Goal: Information Seeking & Learning: Find specific fact

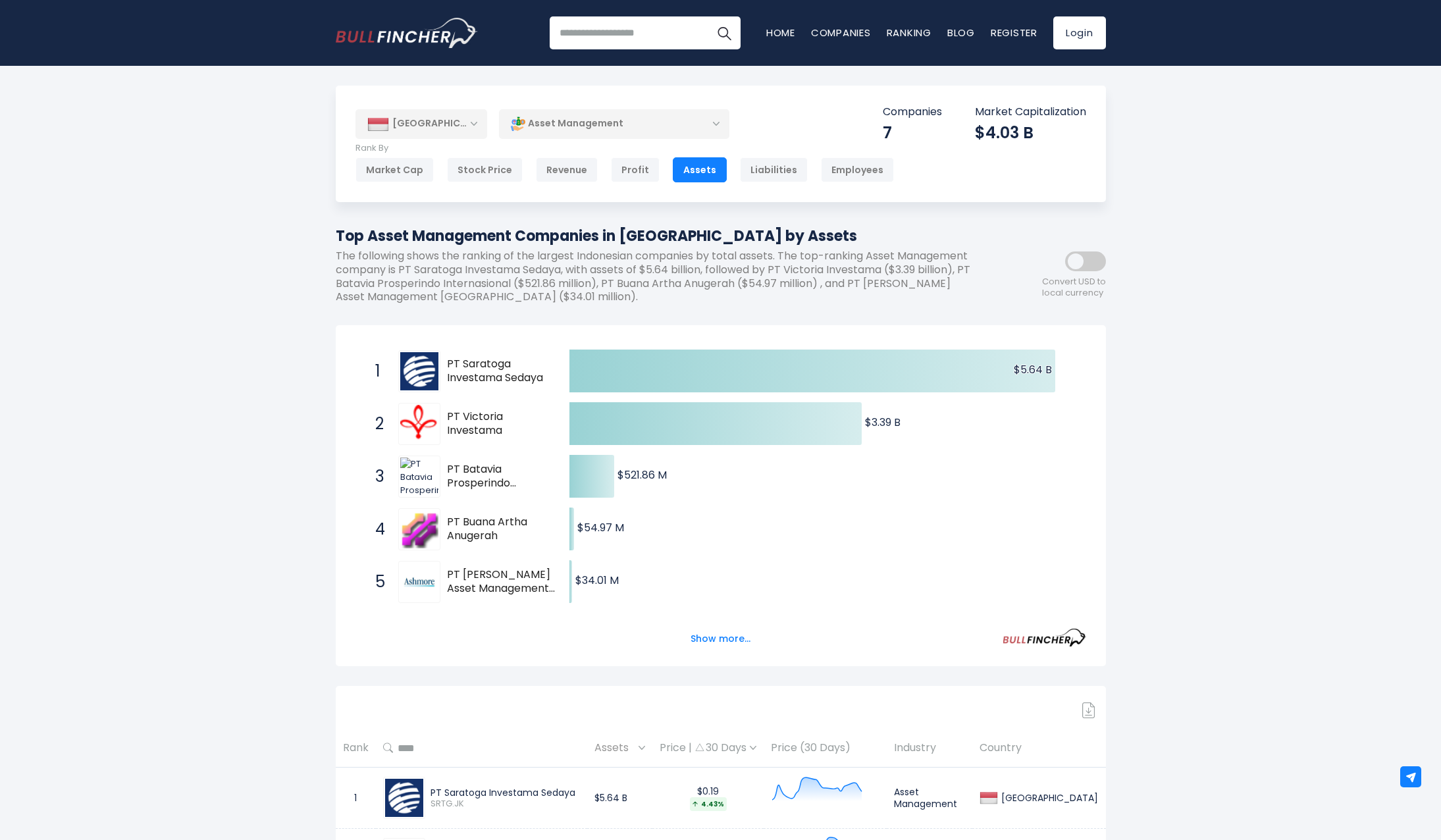
click at [477, 123] on div "[GEOGRAPHIC_DATA]" at bounding box center [421, 124] width 132 height 29
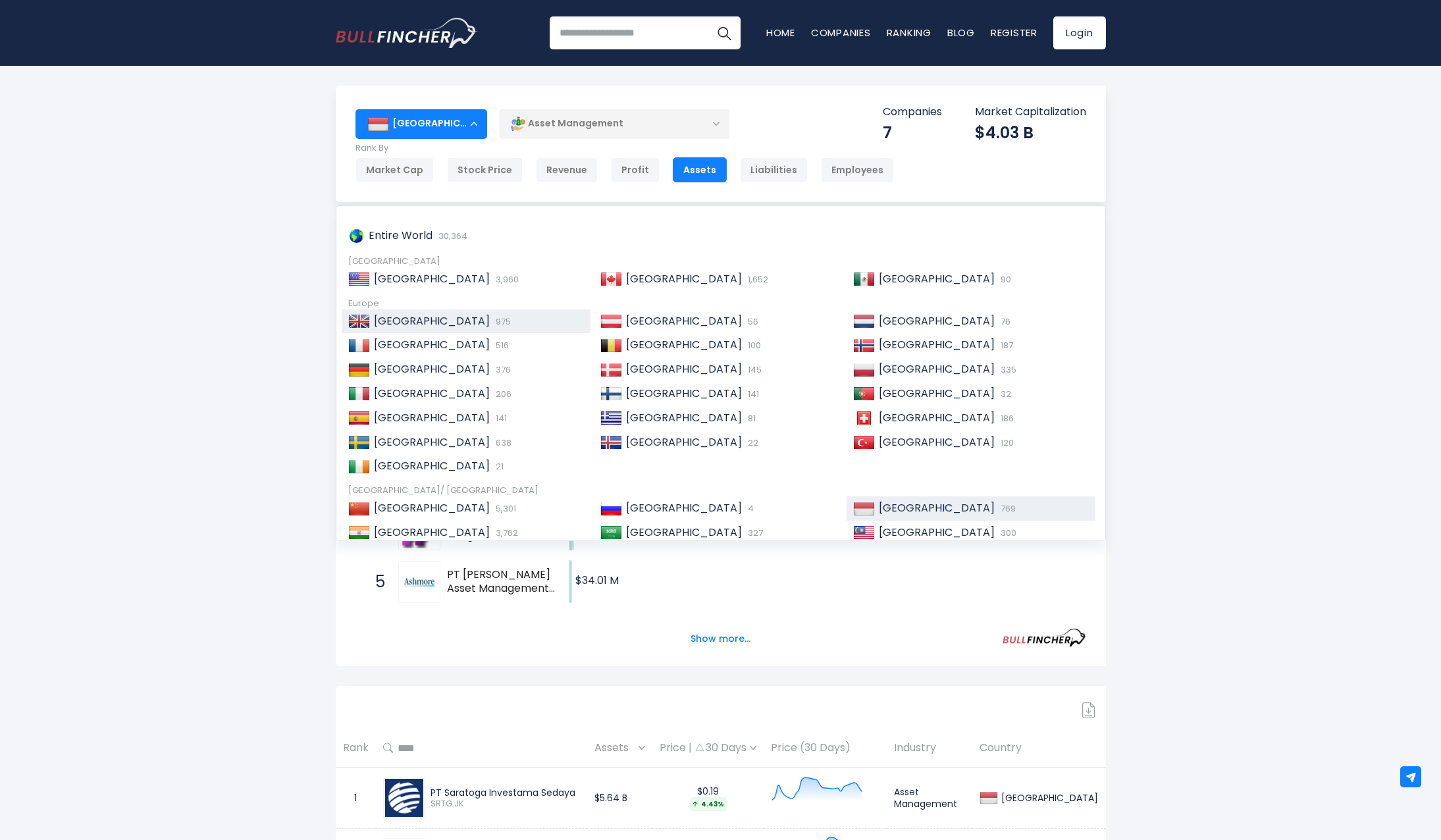
click at [386, 316] on span "[GEOGRAPHIC_DATA]" at bounding box center [431, 321] width 116 height 15
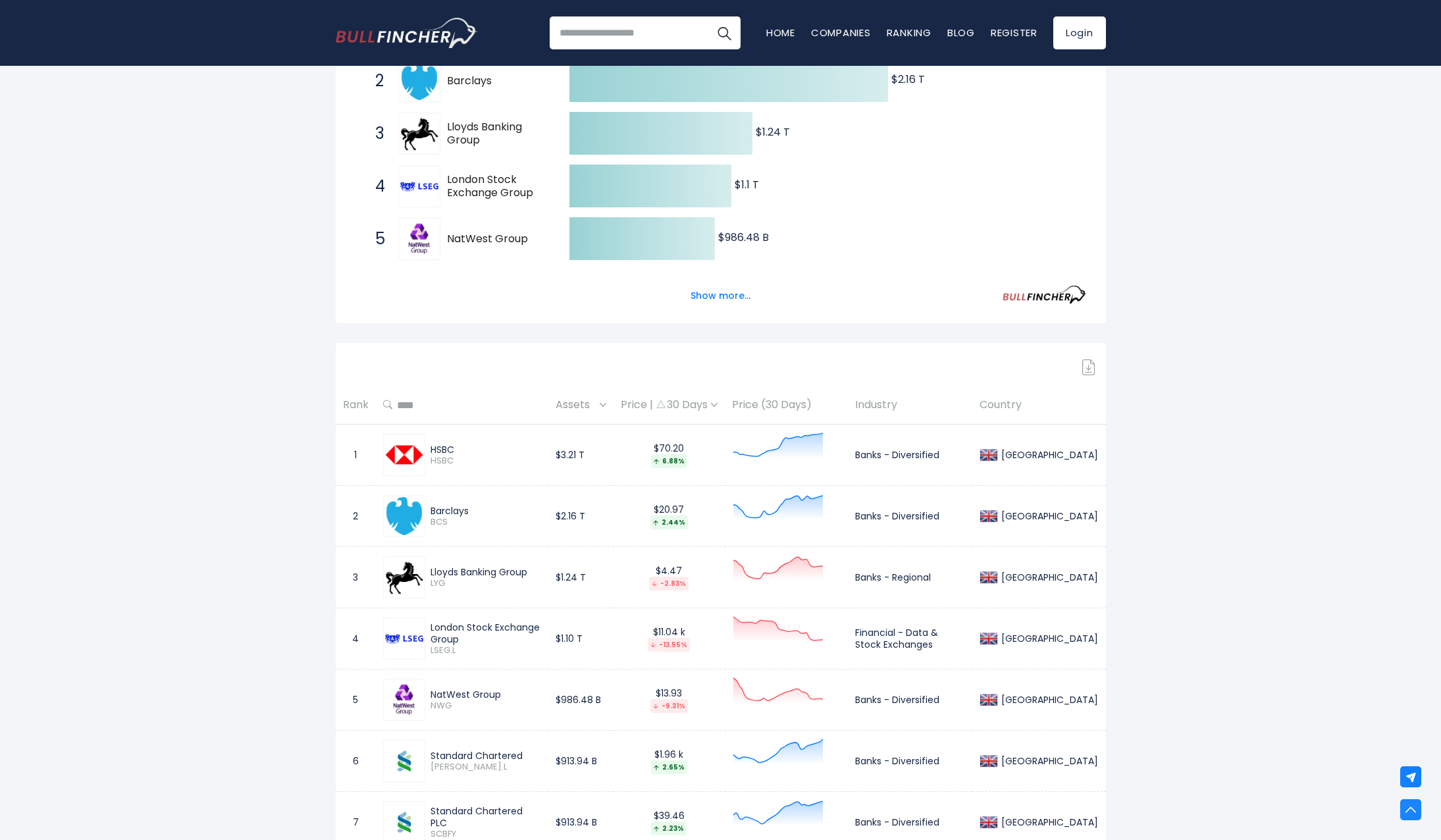
scroll to position [395, 0]
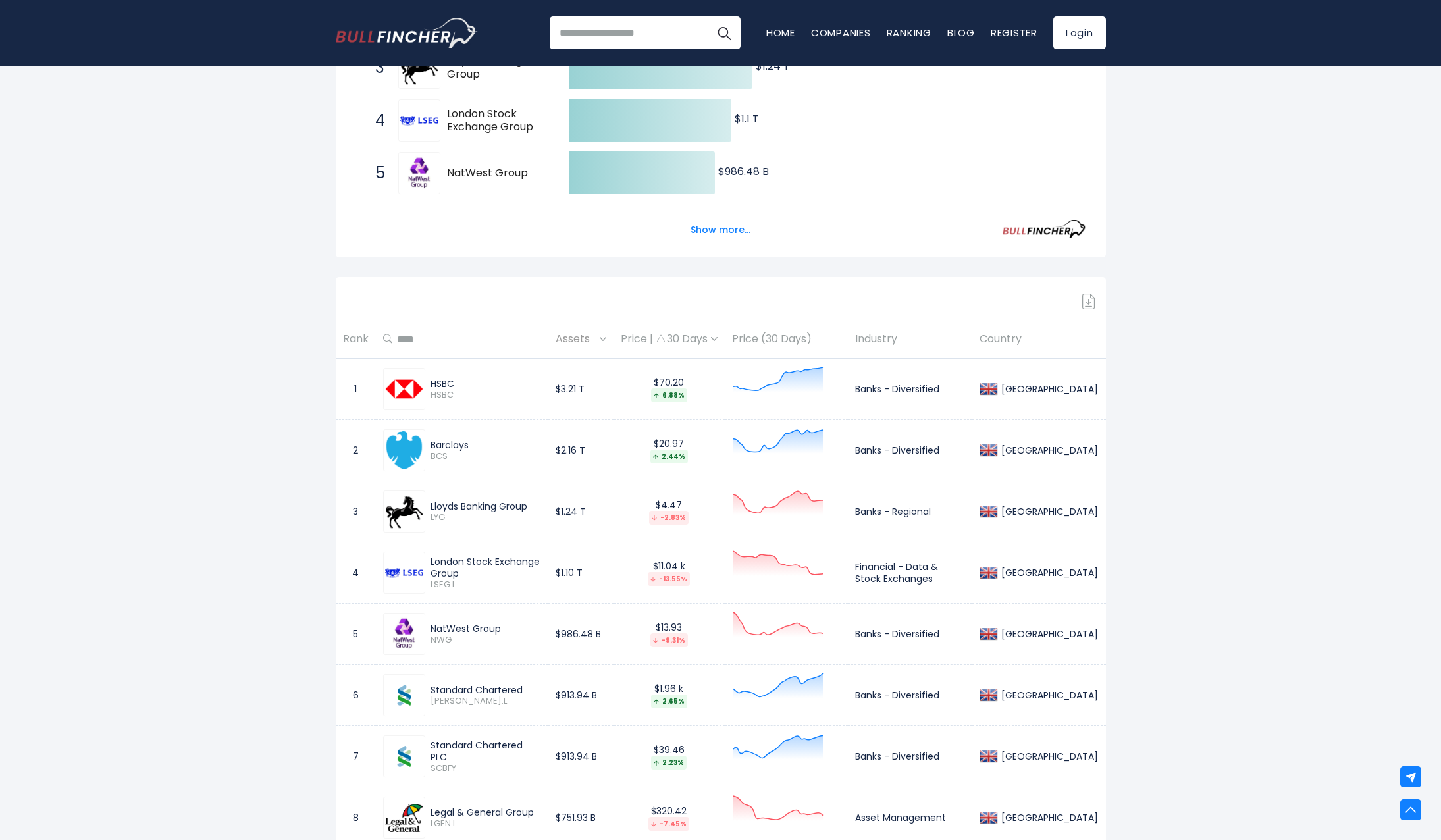
click at [384, 339] on icon at bounding box center [388, 339] width 10 height 11
type input "*********"
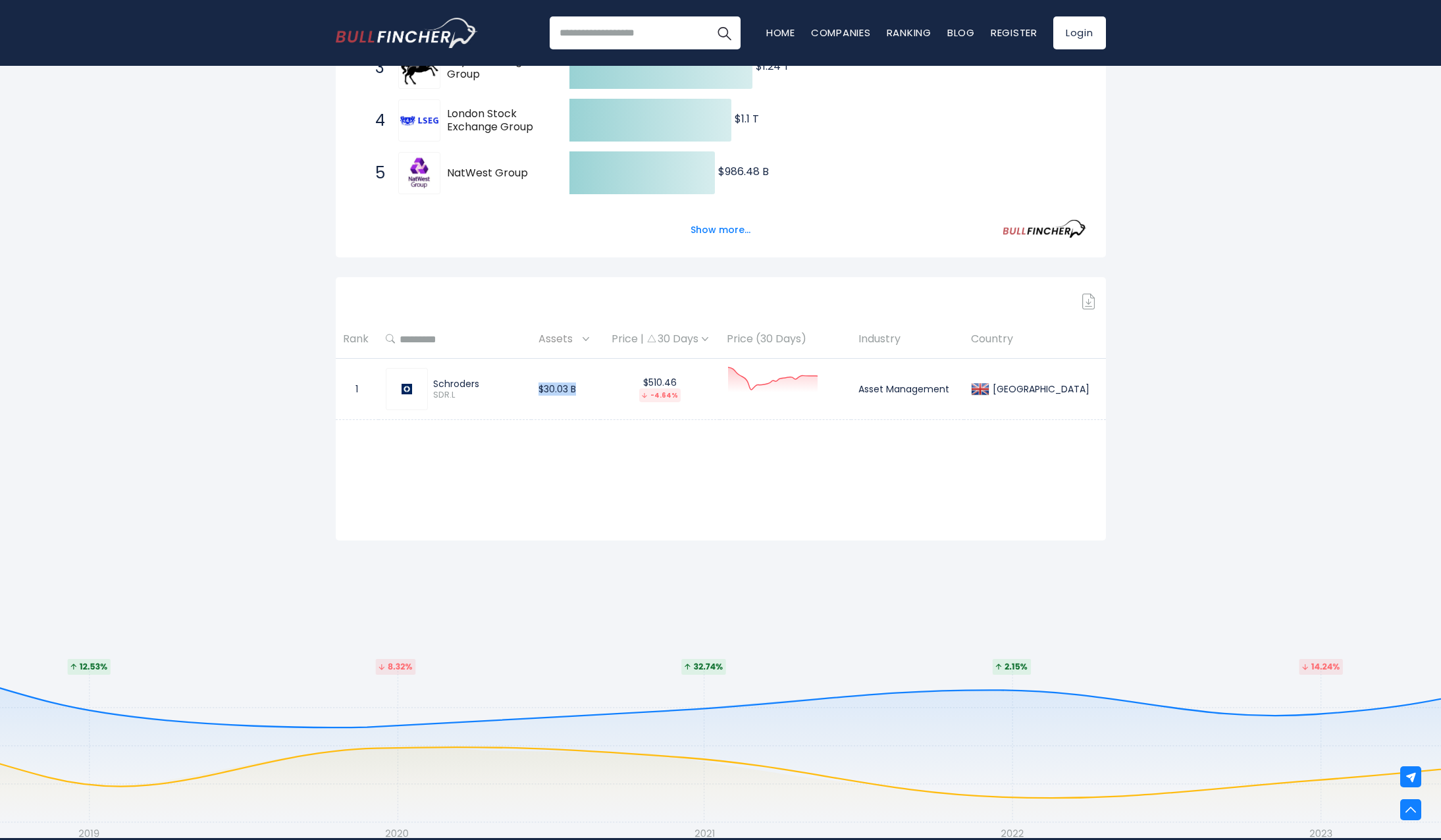
drag, startPoint x: 553, startPoint y: 387, endPoint x: 592, endPoint y: 389, distance: 39.1
click at [592, 389] on td "$30.03 B" at bounding box center [566, 390] width 70 height 61
drag, startPoint x: 592, startPoint y: 389, endPoint x: 568, endPoint y: 418, distance: 37.6
click at [569, 418] on td "$30.03 B" at bounding box center [566, 390] width 70 height 61
drag, startPoint x: 640, startPoint y: 379, endPoint x: 721, endPoint y: 386, distance: 81.3
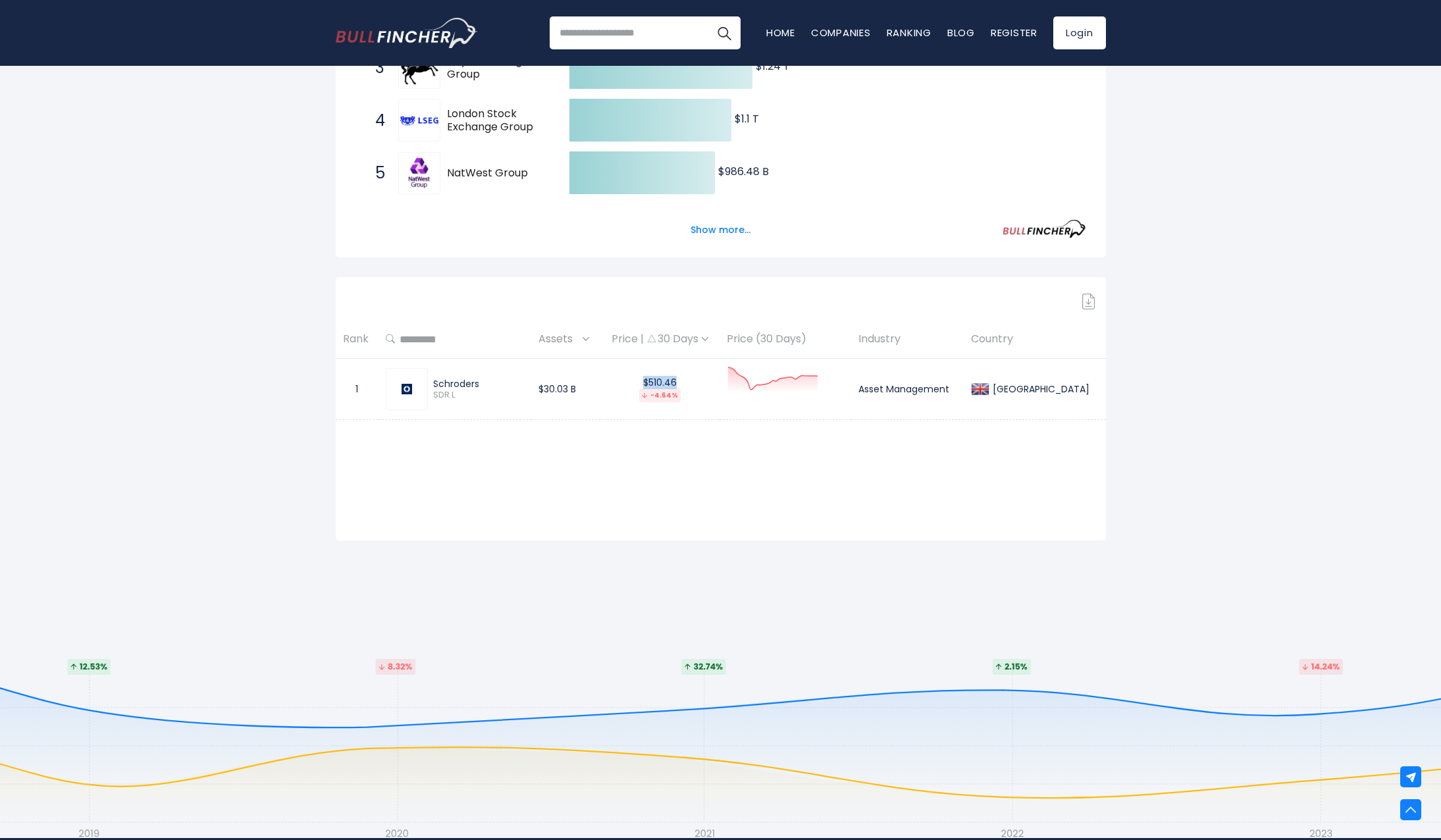
click at [712, 386] on div "$510.46 -4.64%" at bounding box center [659, 389] width 105 height 26
drag, startPoint x: 721, startPoint y: 386, endPoint x: 708, endPoint y: 433, distance: 48.8
click at [708, 434] on div "Sign in to download table Rank ********* Assets Price | 30 Days Price (30 Days)…" at bounding box center [721, 408] width 770 height 263
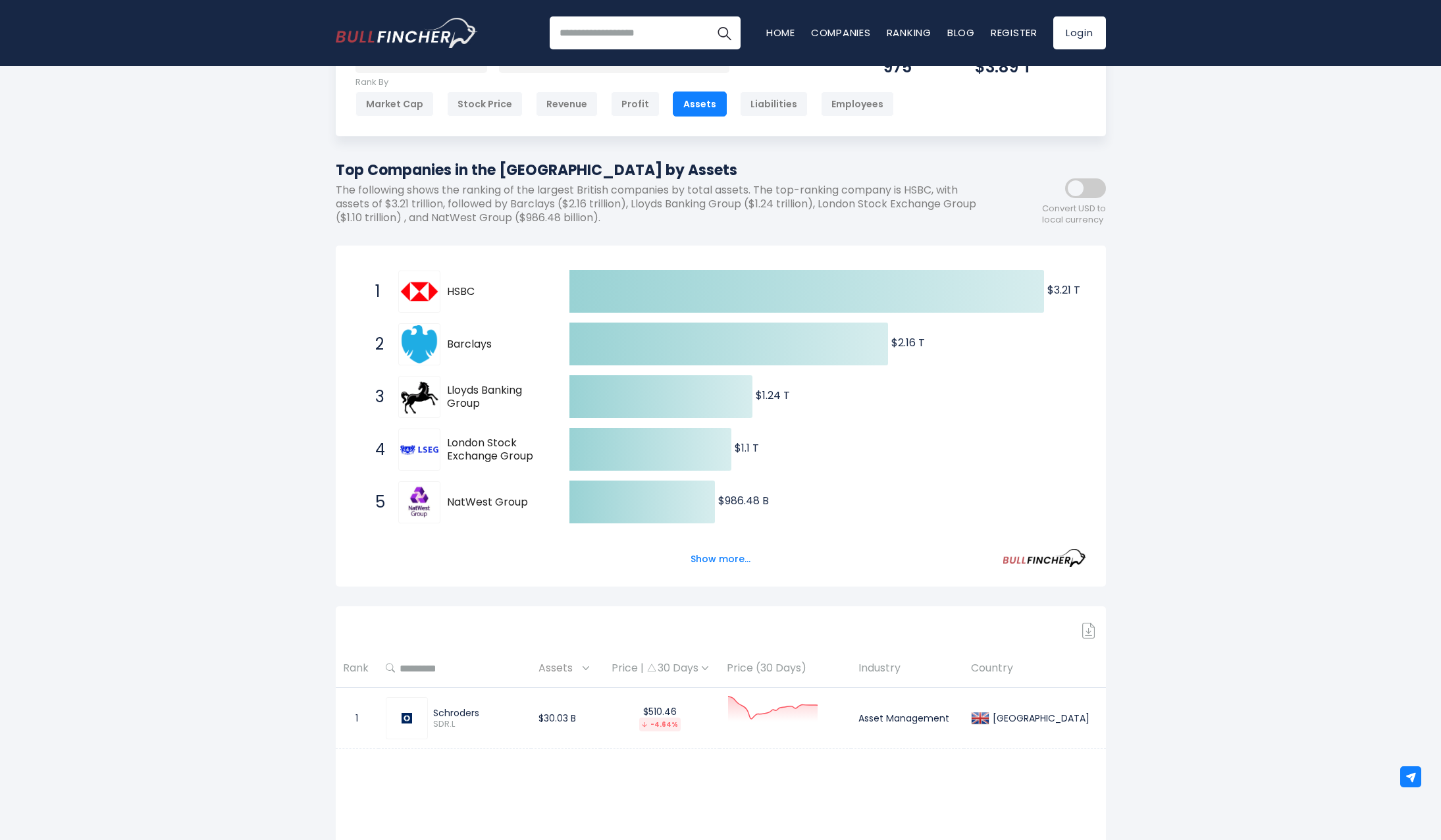
scroll to position [0, 0]
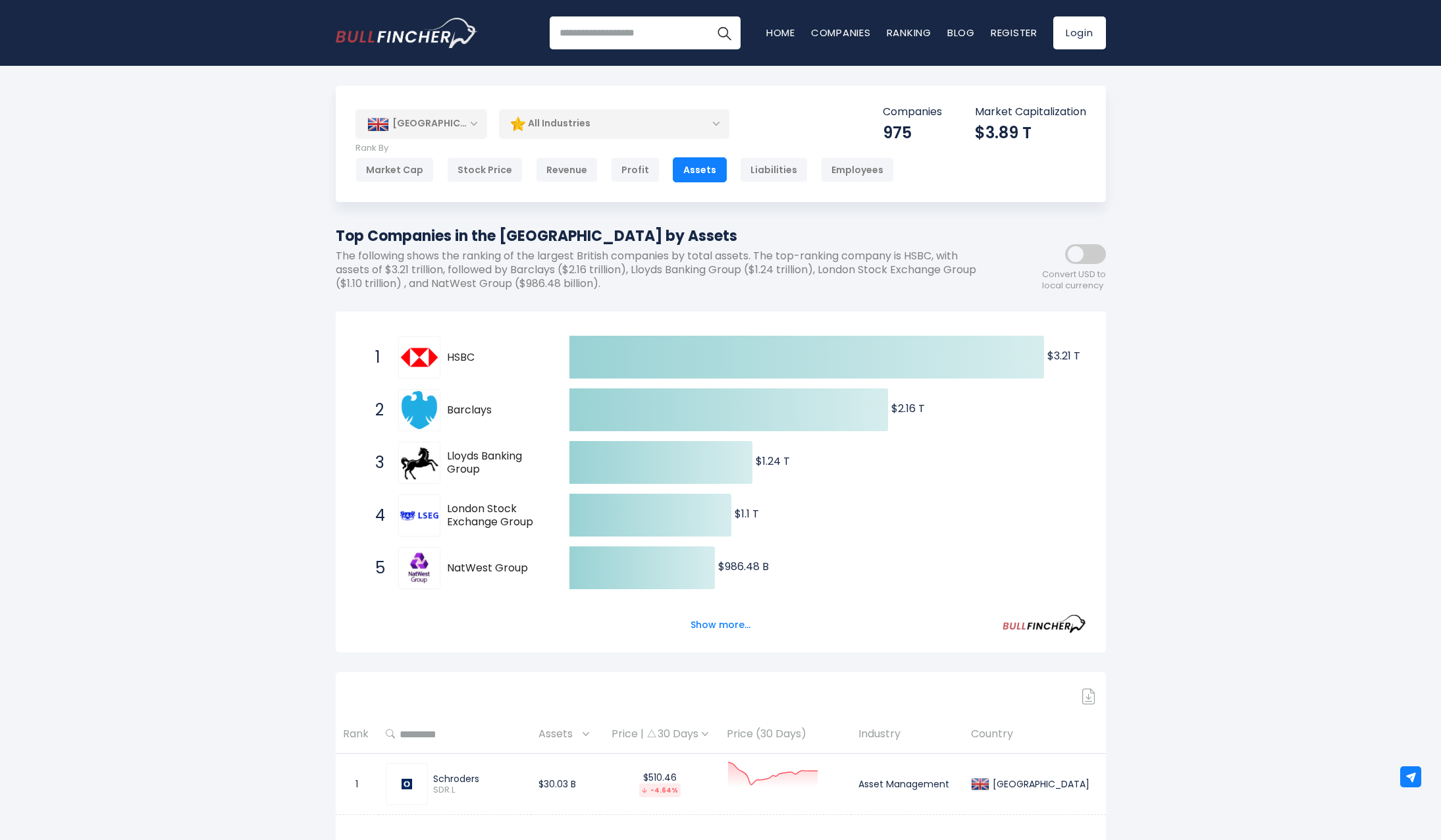
click at [544, 118] on div "All Industries" at bounding box center [613, 124] width 230 height 30
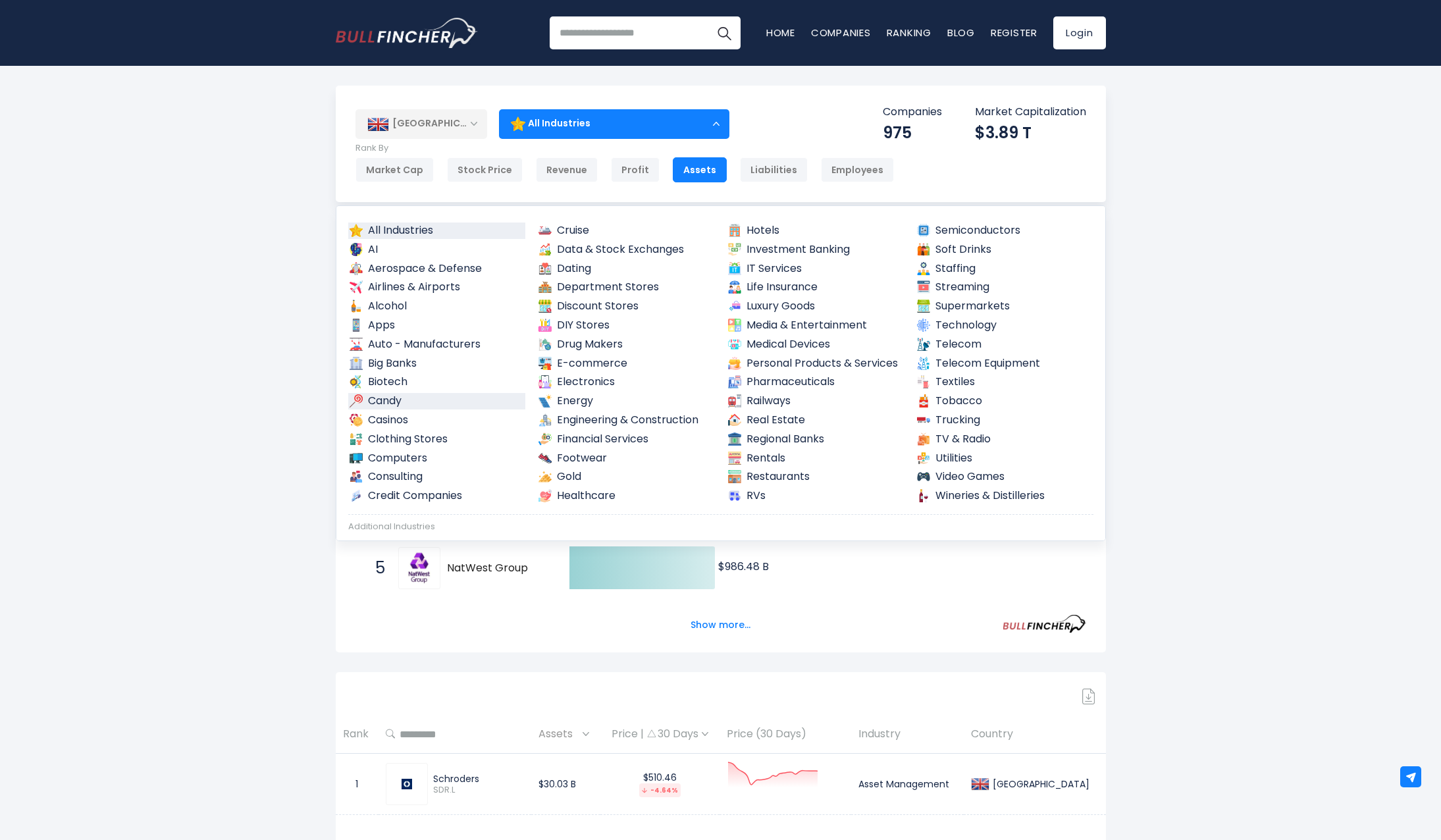
scroll to position [132, 0]
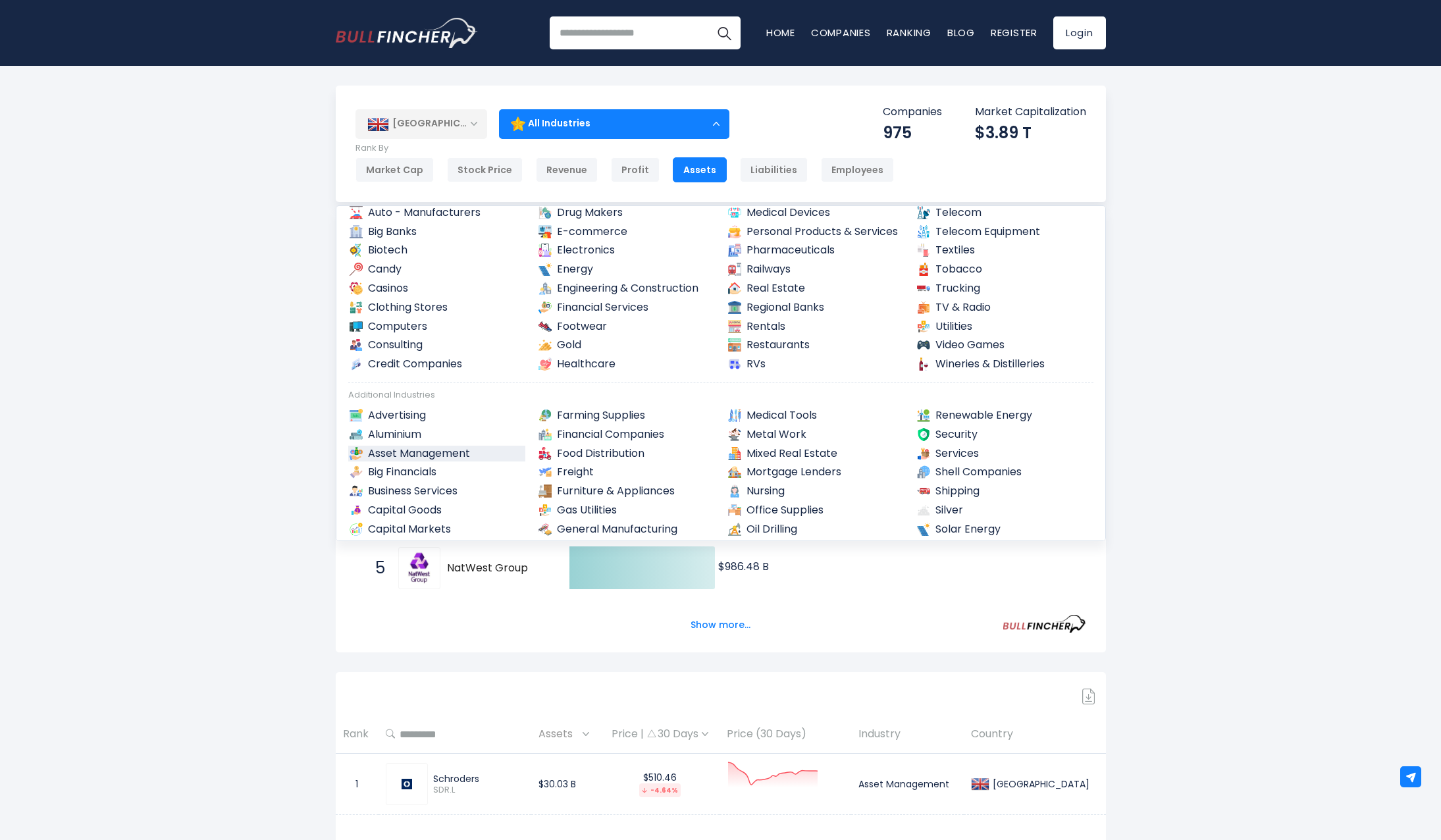
click at [399, 458] on link "Asset Management" at bounding box center [437, 454] width 177 height 16
